Goal: Task Accomplishment & Management: Complete application form

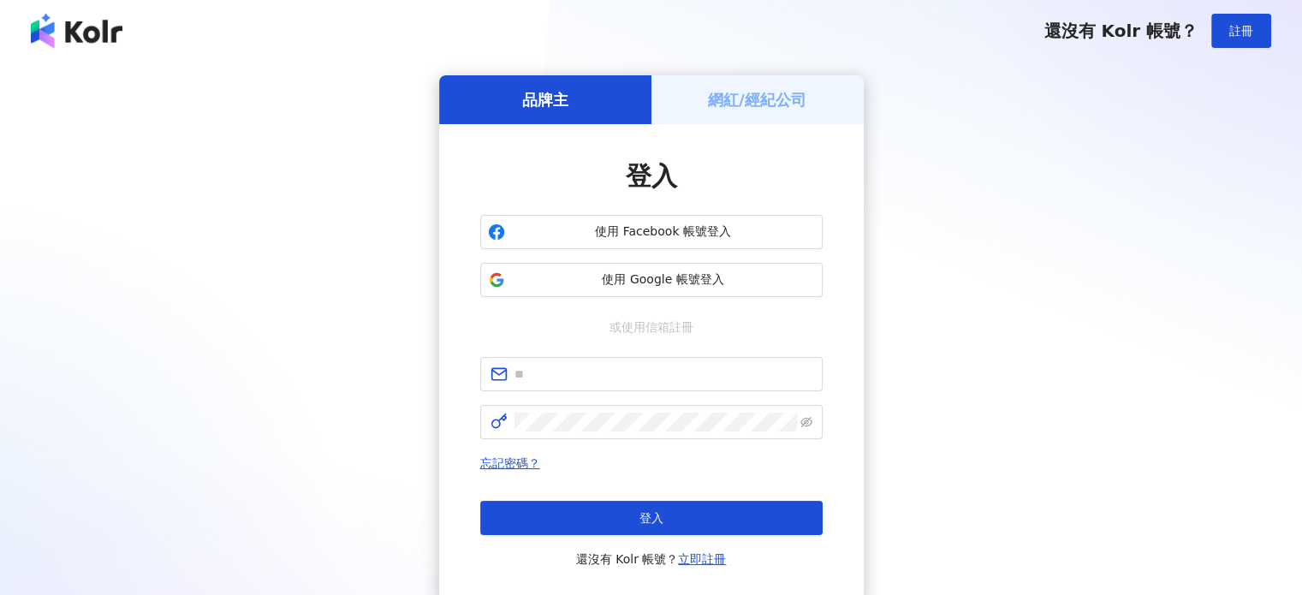
click at [801, 89] on h5 "網紅/經紀公司" at bounding box center [757, 99] width 98 height 21
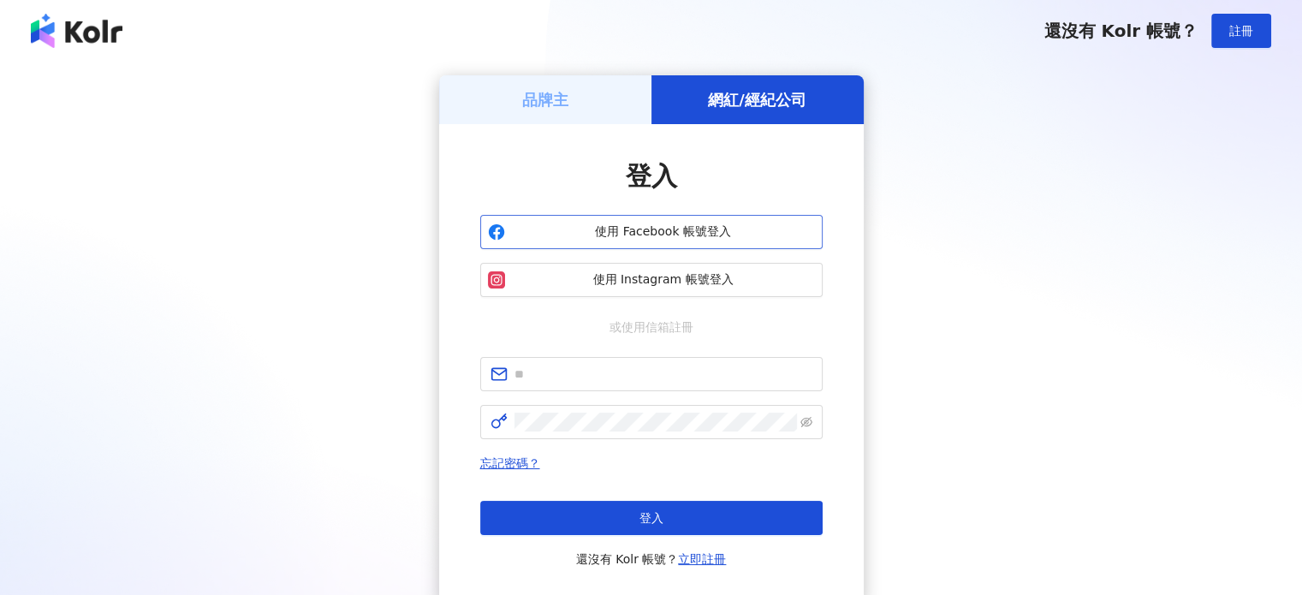
click at [663, 235] on span "使用 Facebook 帳號登入" at bounding box center [663, 231] width 303 height 17
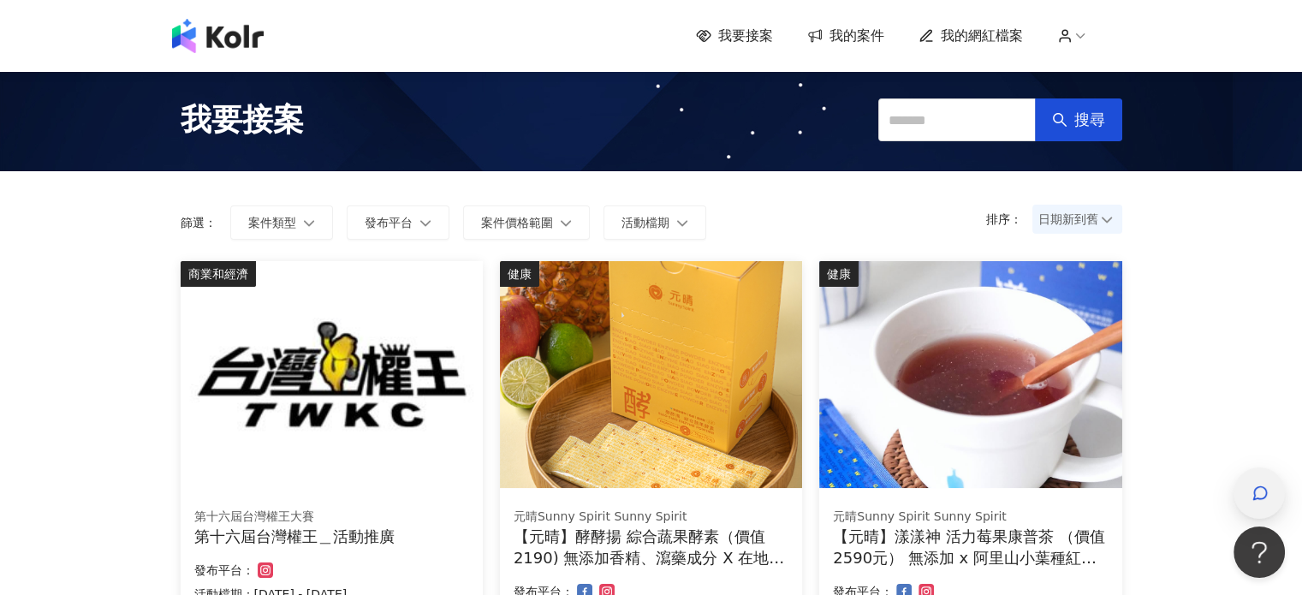
click at [1252, 501] on icon "button" at bounding box center [1259, 492] width 17 height 17
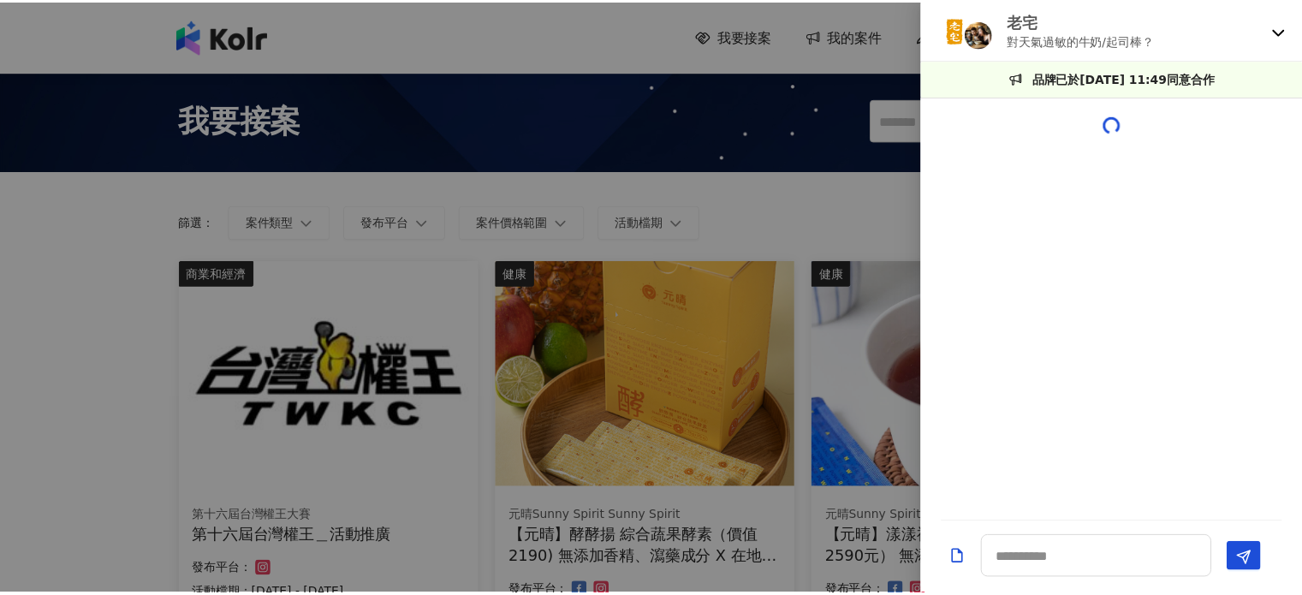
scroll to position [1469, 0]
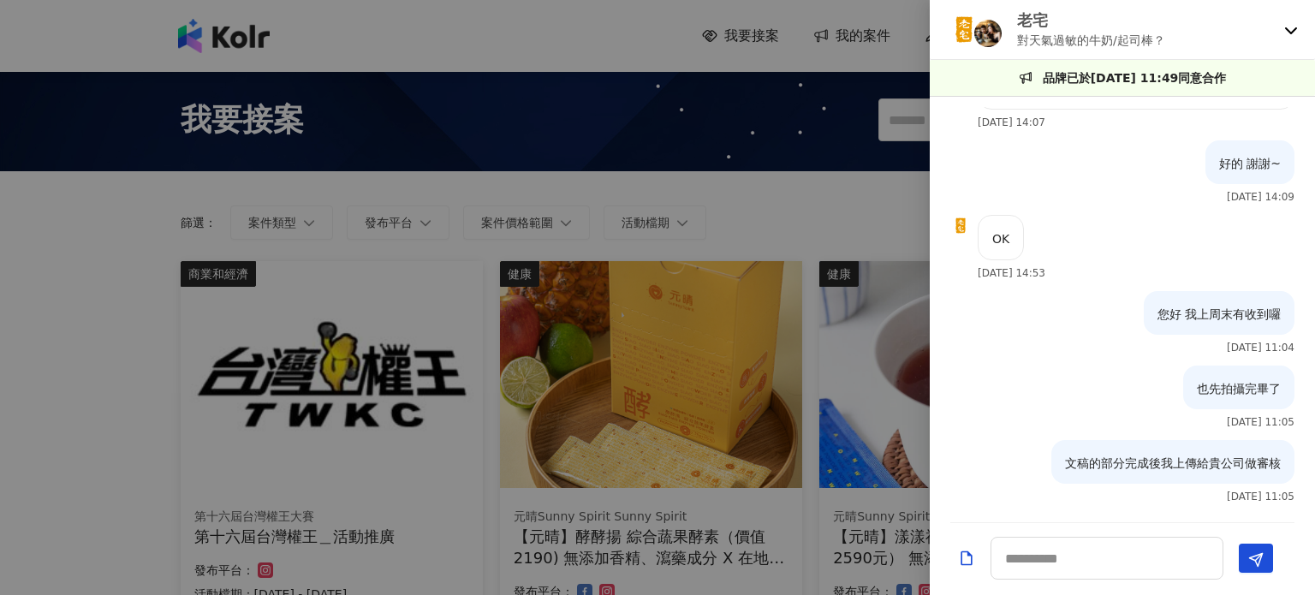
click at [825, 192] on div at bounding box center [657, 297] width 1315 height 595
